Goal: Task Accomplishment & Management: Use online tool/utility

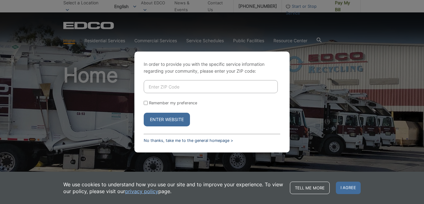
click at [228, 142] on link "No thanks, take me to the general homepage >" at bounding box center [188, 140] width 89 height 5
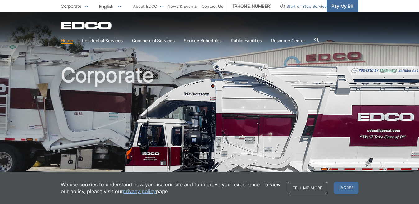
click at [346, 8] on span "Pay My Bill" at bounding box center [342, 6] width 22 height 7
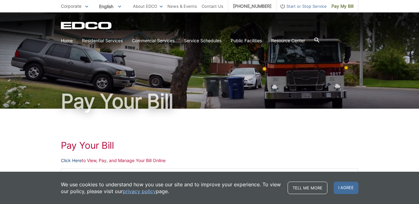
click at [71, 162] on link "Click Here" at bounding box center [71, 160] width 21 height 7
